Goal: Task Accomplishment & Management: Manage account settings

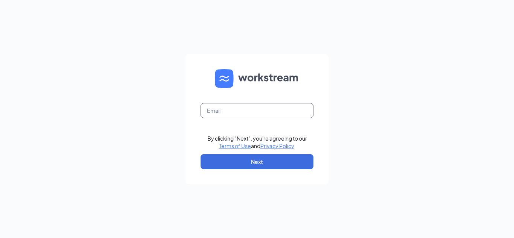
click at [247, 109] on input "text" at bounding box center [257, 110] width 113 height 15
type input "MST.MGR@scrivanos.com"
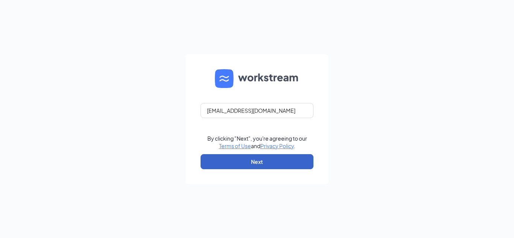
click at [246, 168] on button "Next" at bounding box center [257, 161] width 113 height 15
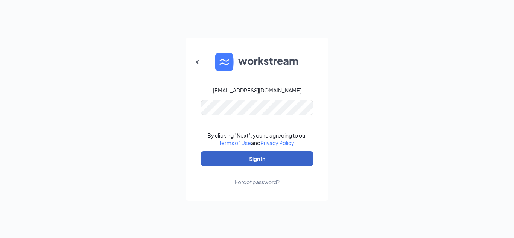
click at [261, 161] on button "Sign In" at bounding box center [257, 158] width 113 height 15
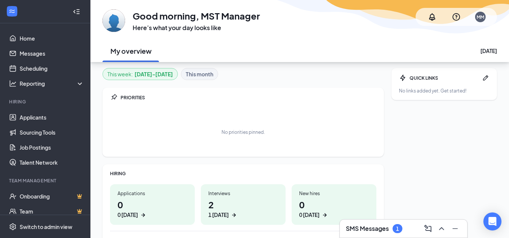
scroll to position [38, 0]
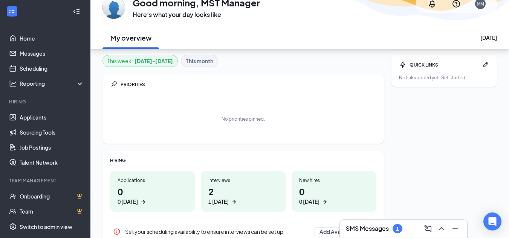
click at [381, 227] on h3 "SMS Messages" at bounding box center [367, 229] width 43 height 8
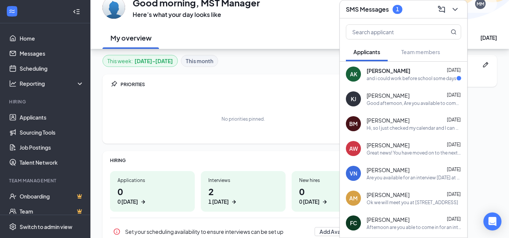
click at [411, 72] on div "Ava Kehaias Sep 15" at bounding box center [413, 71] width 95 height 8
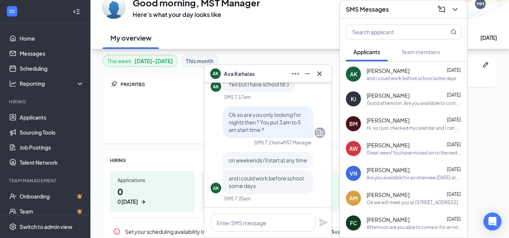
scroll to position [0, 0]
click at [321, 72] on icon "Cross" at bounding box center [319, 73] width 5 height 5
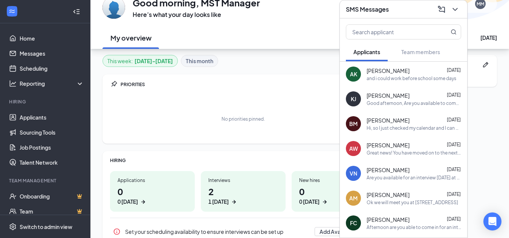
click at [216, 195] on h1 "2 1 today" at bounding box center [243, 195] width 70 height 21
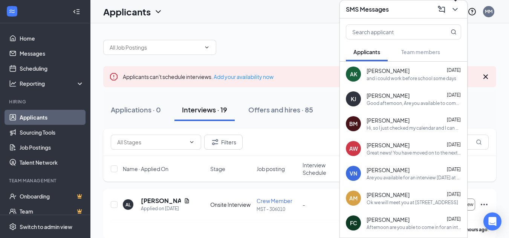
click at [455, 11] on icon "ChevronDown" at bounding box center [454, 9] width 9 height 9
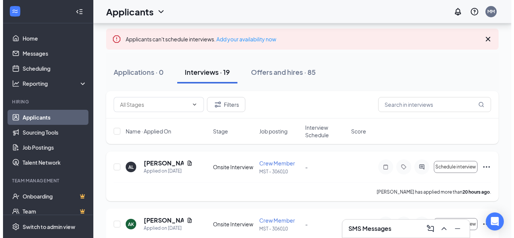
scroll to position [75, 0]
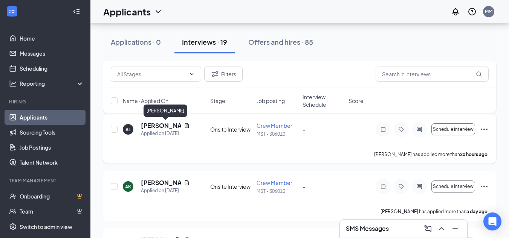
click at [171, 125] on h5 "Adrian Lyman" at bounding box center [161, 126] width 40 height 8
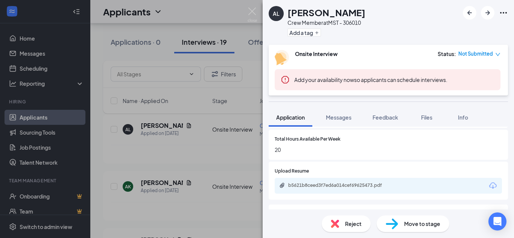
scroll to position [339, 0]
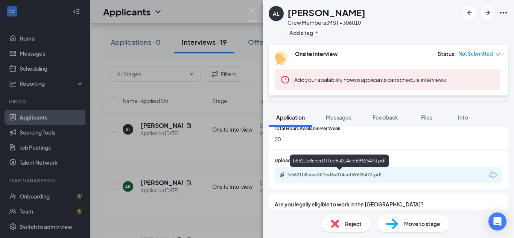
click at [352, 173] on div "b5621b8ceed3f7ed6a014cef69625473.pdf" at bounding box center [340, 175] width 105 height 6
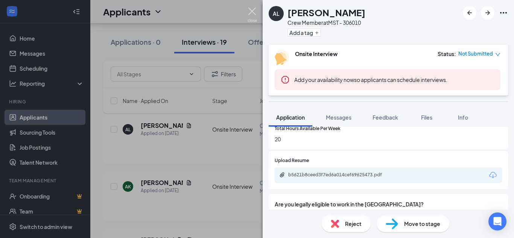
click at [254, 8] on img at bounding box center [252, 15] width 9 height 15
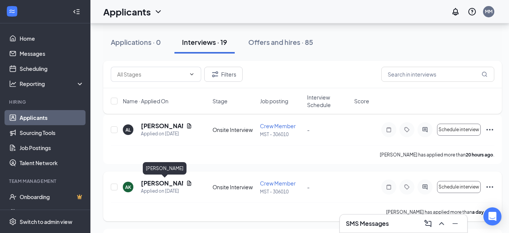
click at [158, 182] on h5 "Ava Kehaias" at bounding box center [162, 183] width 42 height 8
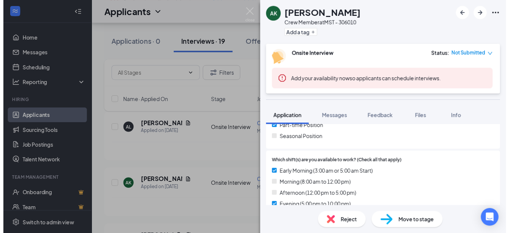
scroll to position [226, 0]
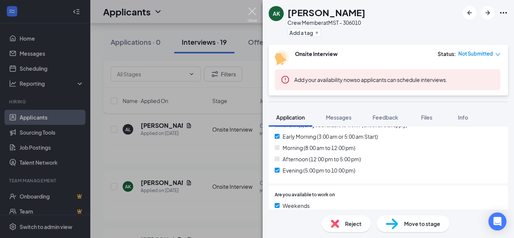
click at [255, 9] on img at bounding box center [252, 15] width 9 height 15
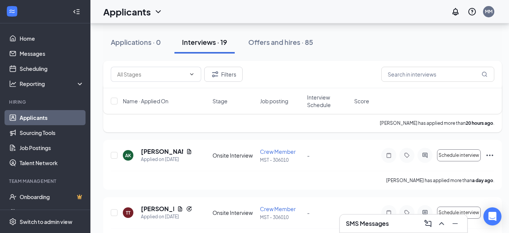
scroll to position [151, 0]
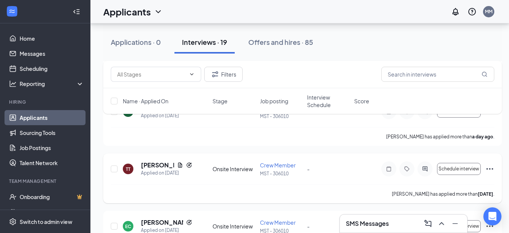
click at [487, 167] on icon "Ellipses" at bounding box center [489, 168] width 9 height 9
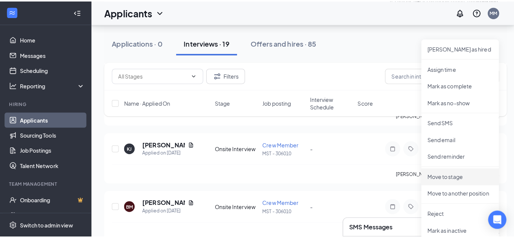
scroll to position [301, 0]
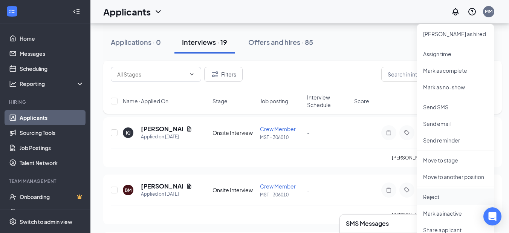
click at [437, 196] on p "Reject" at bounding box center [455, 197] width 65 height 8
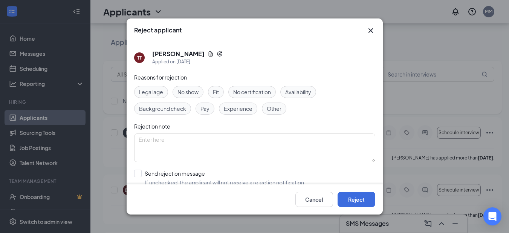
click at [216, 90] on span "Fit" at bounding box center [216, 92] width 6 height 8
click at [354, 201] on button "Reject" at bounding box center [356, 199] width 38 height 15
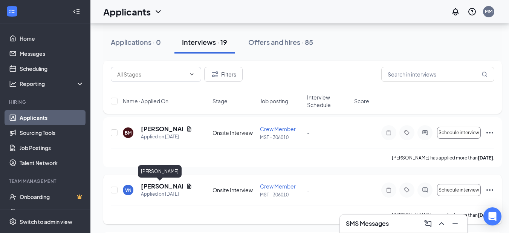
click at [160, 185] on h5 "Vincent Nieves-Ruiz" at bounding box center [162, 186] width 42 height 8
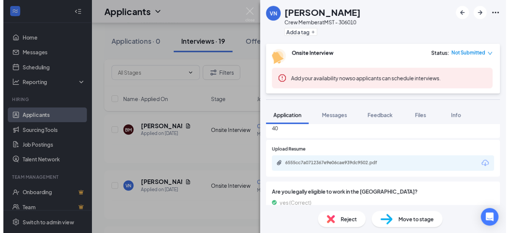
scroll to position [301, 0]
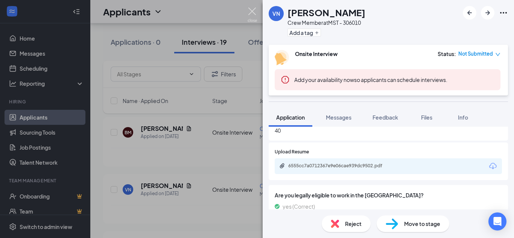
click at [253, 9] on img at bounding box center [252, 15] width 9 height 15
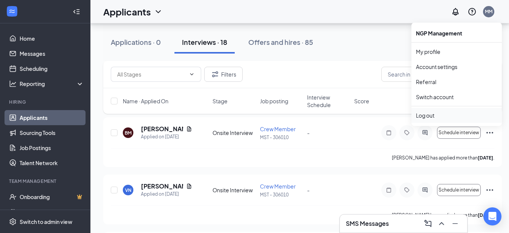
click at [427, 114] on div "Log out" at bounding box center [456, 115] width 81 height 8
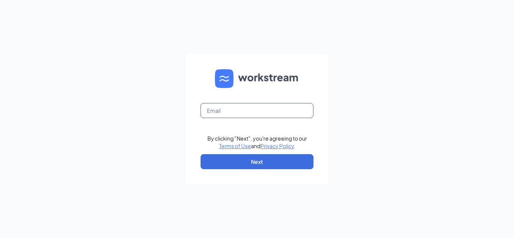
click at [264, 110] on input "text" at bounding box center [257, 110] width 113 height 15
click at [235, 110] on input "AII.MGR@Scrivanos.com" at bounding box center [257, 110] width 113 height 15
type input "AII.MGR@scrivanos.com"
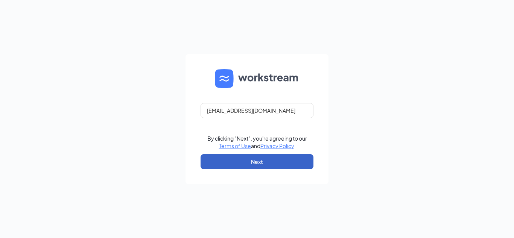
click at [257, 165] on button "Next" at bounding box center [257, 161] width 113 height 15
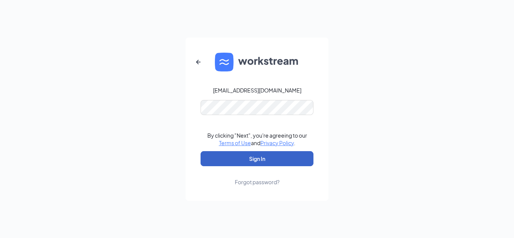
click at [255, 159] on button "Sign In" at bounding box center [257, 158] width 113 height 15
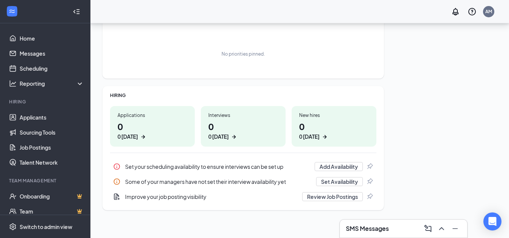
scroll to position [105, 0]
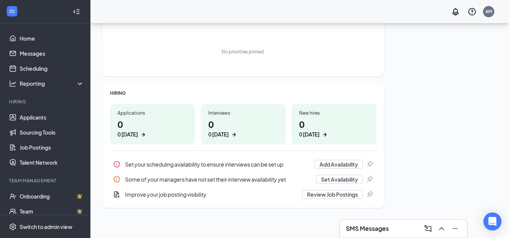
click at [212, 128] on h1 "0 0 [DATE]" at bounding box center [243, 128] width 70 height 21
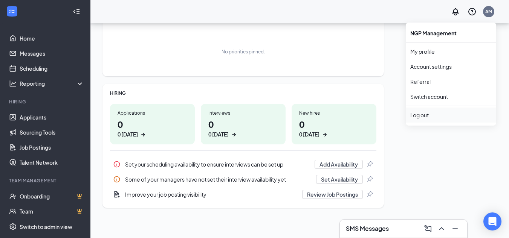
click at [418, 116] on div "Log out" at bounding box center [450, 115] width 81 height 8
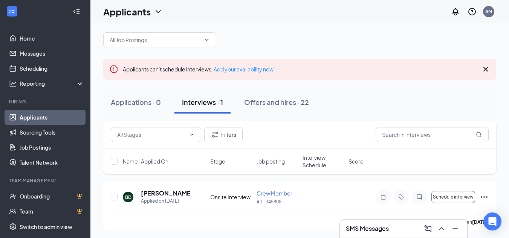
scroll to position [10, 0]
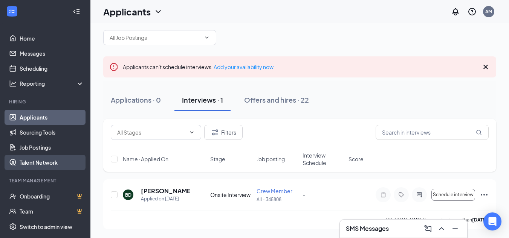
click at [52, 163] on link "Talent Network" at bounding box center [52, 162] width 64 height 15
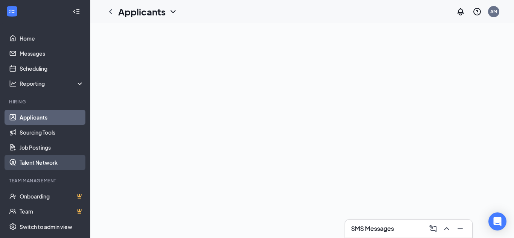
click at [35, 162] on link "Talent Network" at bounding box center [52, 162] width 64 height 15
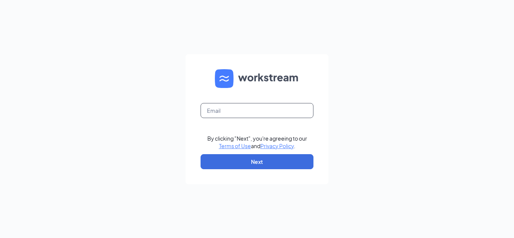
click at [256, 110] on input "text" at bounding box center [257, 110] width 113 height 15
type input "T"
type input "MST.MGR@scrivanos.com"
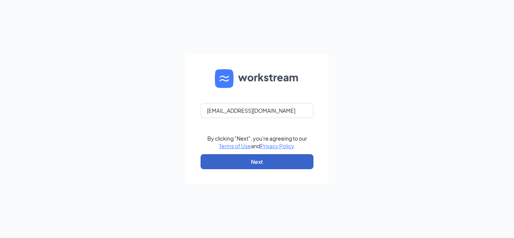
click at [261, 165] on button "Next" at bounding box center [257, 161] width 113 height 15
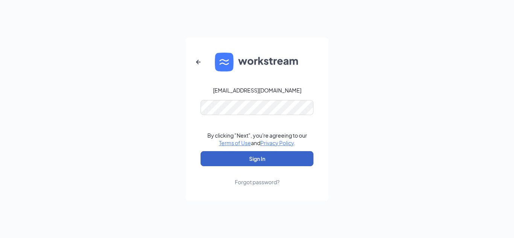
click at [264, 158] on button "Sign In" at bounding box center [257, 158] width 113 height 15
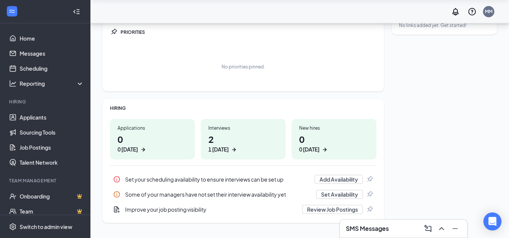
scroll to position [105, 0]
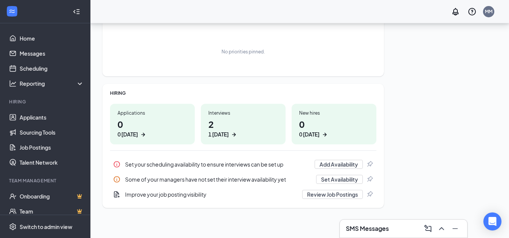
click at [210, 127] on h1 "2 1 [DATE]" at bounding box center [243, 128] width 70 height 21
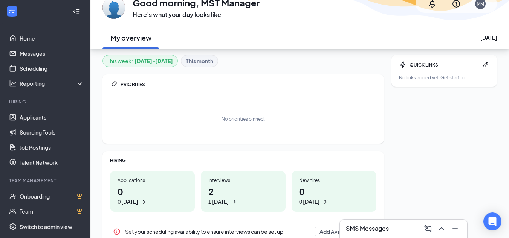
scroll to position [75, 0]
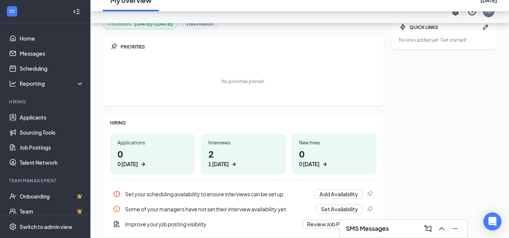
click at [212, 159] on h1 "2 1 [DATE]" at bounding box center [243, 158] width 70 height 21
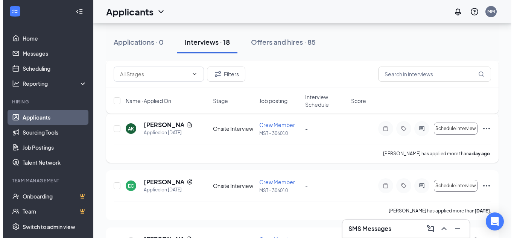
scroll to position [151, 0]
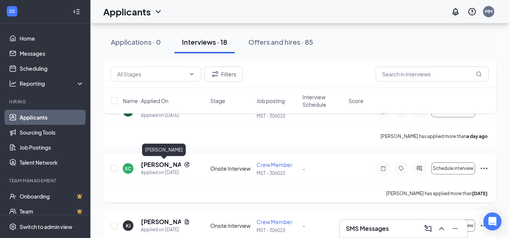
click at [159, 163] on h5 "[PERSON_NAME]" at bounding box center [161, 165] width 40 height 8
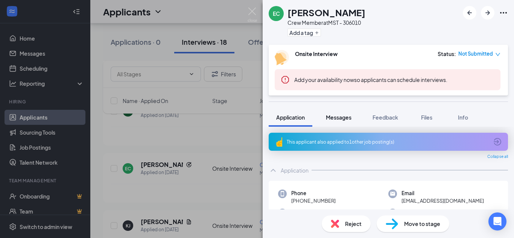
click at [337, 119] on span "Messages" at bounding box center [339, 117] width 26 height 7
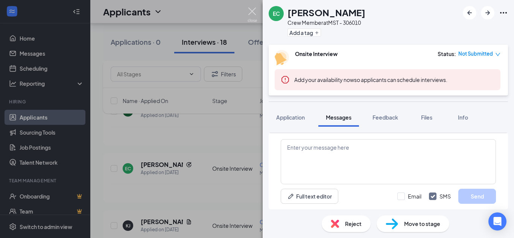
click at [255, 11] on img at bounding box center [252, 15] width 9 height 15
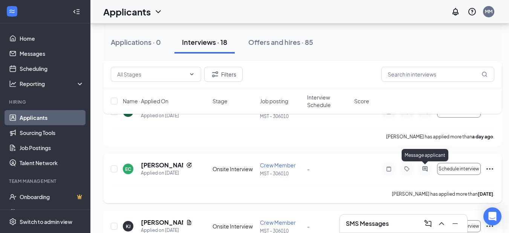
click at [426, 168] on icon "ActiveChat" at bounding box center [424, 168] width 5 height 5
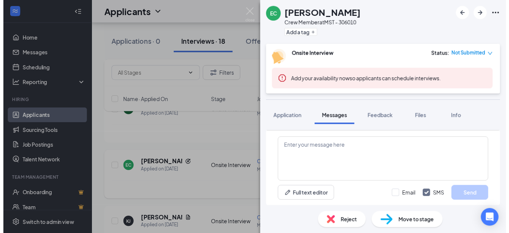
scroll to position [221, 0]
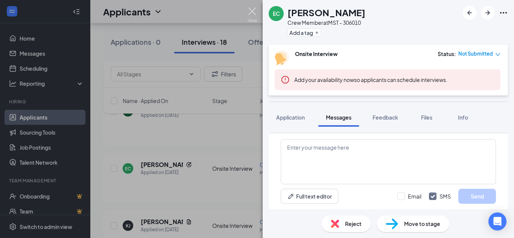
click at [249, 13] on img at bounding box center [252, 15] width 9 height 15
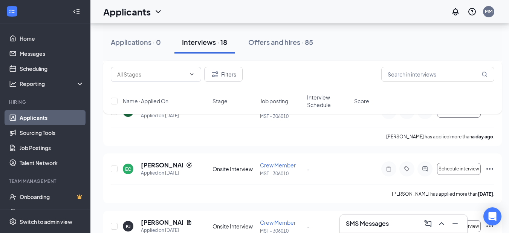
click at [361, 220] on h3 "SMS Messages" at bounding box center [367, 223] width 43 height 8
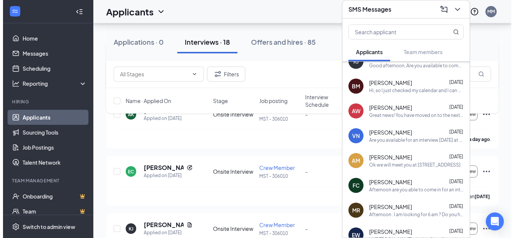
scroll to position [151, 0]
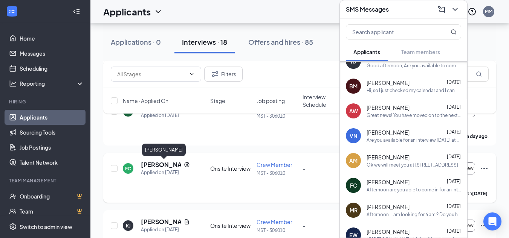
click at [161, 162] on h5 "Eva Carpio" at bounding box center [161, 165] width 40 height 8
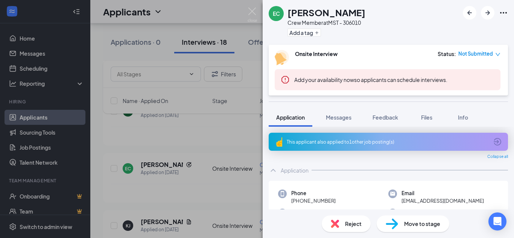
click at [493, 143] on icon "ArrowCircle" at bounding box center [497, 141] width 9 height 9
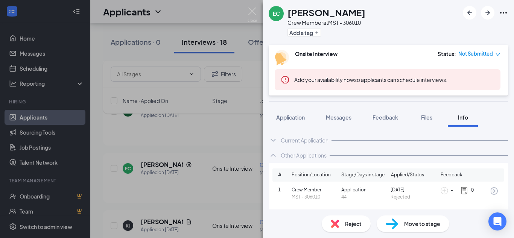
click at [278, 141] on div "Current Application" at bounding box center [389, 140] width 240 height 15
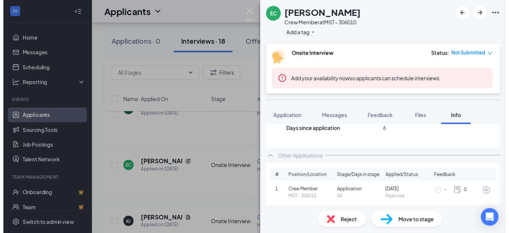
scroll to position [191, 0]
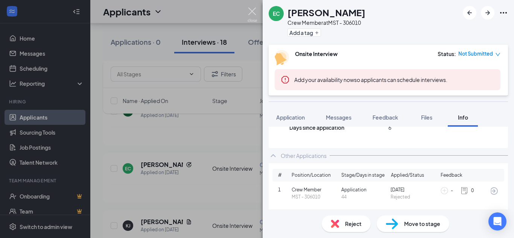
click at [252, 12] on img at bounding box center [252, 15] width 9 height 15
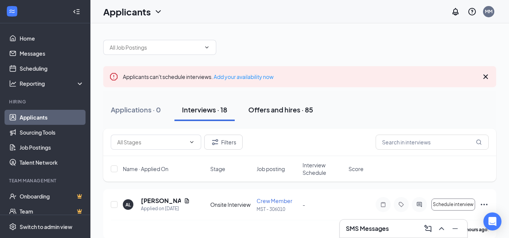
click at [290, 109] on div "Offers and hires · 85" at bounding box center [280, 109] width 65 height 9
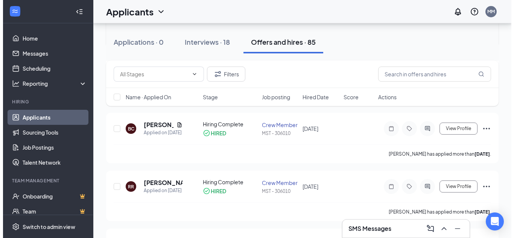
scroll to position [264, 0]
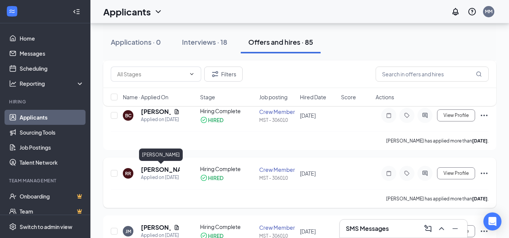
click at [157, 172] on h5 "Radames Rosario" at bounding box center [160, 170] width 39 height 8
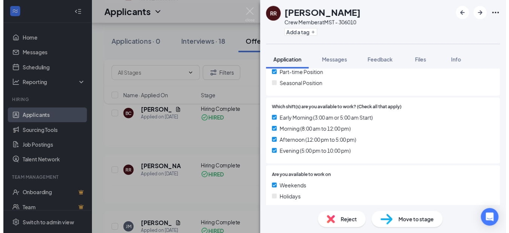
scroll to position [188, 0]
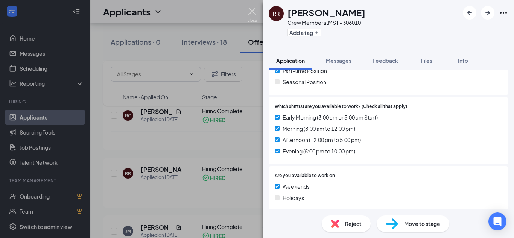
click at [255, 9] on img at bounding box center [252, 15] width 9 height 15
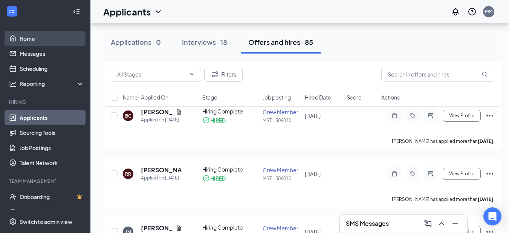
click at [33, 42] on link "Home" at bounding box center [52, 38] width 64 height 15
